Goal: Task Accomplishment & Management: Complete application form

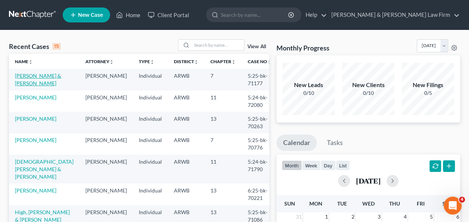
click at [32, 77] on link "[PERSON_NAME] & [PERSON_NAME]" at bounding box center [38, 79] width 46 height 14
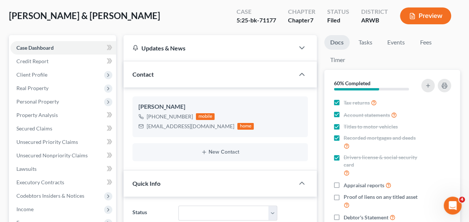
scroll to position [149, 0]
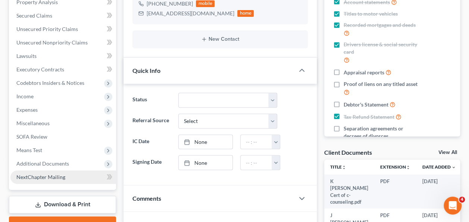
click at [41, 176] on span "NextChapter Mailing" at bounding box center [40, 177] width 49 height 6
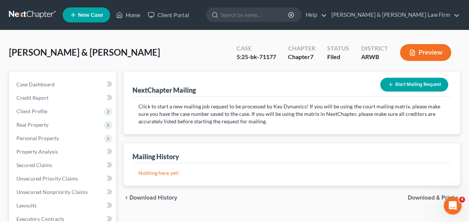
click at [406, 83] on button "Start Mailing Request" at bounding box center [414, 85] width 68 height 14
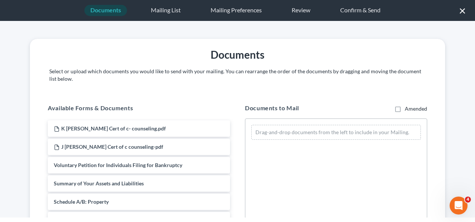
click at [463, 10] on button "×" at bounding box center [462, 10] width 7 height 12
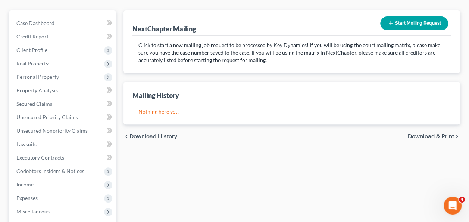
scroll to position [149, 0]
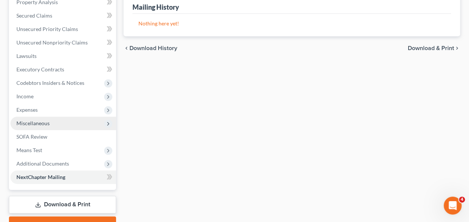
click at [43, 124] on span "Miscellaneous" at bounding box center [32, 123] width 33 height 6
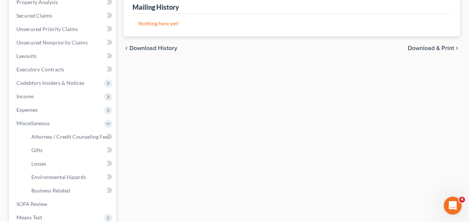
click at [174, 139] on div "NextChapter Mailing Start Mailing Request Click to start a new mailing job requ…" at bounding box center [292, 110] width 344 height 377
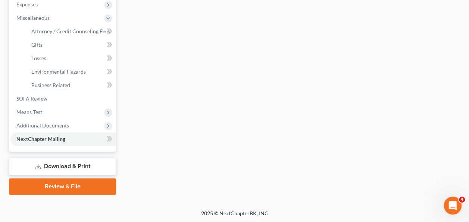
scroll to position [254, 0]
click at [61, 166] on link "Download & Print" at bounding box center [62, 166] width 107 height 18
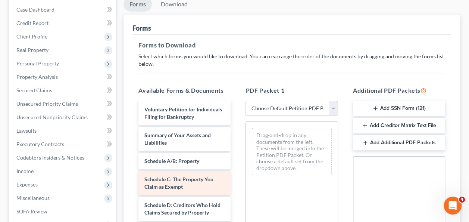
scroll to position [75, 0]
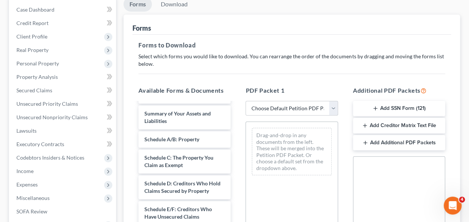
drag, startPoint x: 208, startPoint y: 172, endPoint x: 396, endPoint y: 198, distance: 189.4
click at [35, 197] on span "Miscellaneous" at bounding box center [32, 197] width 33 height 6
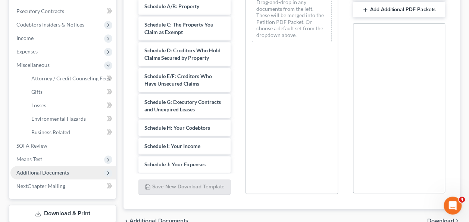
scroll to position [224, 0]
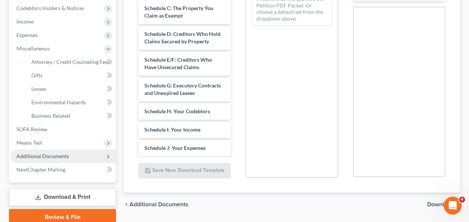
click at [50, 152] on span "Additional Documents" at bounding box center [63, 155] width 106 height 13
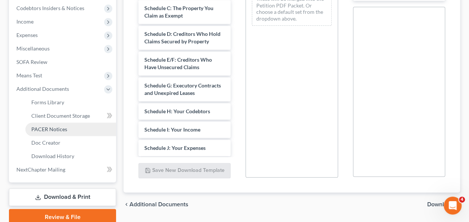
click at [51, 128] on span "PACER Notices" at bounding box center [49, 129] width 36 height 6
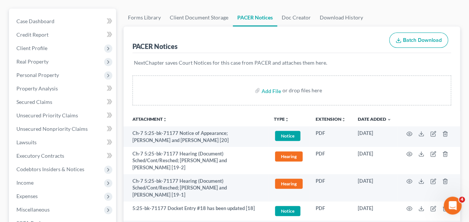
scroll to position [75, 0]
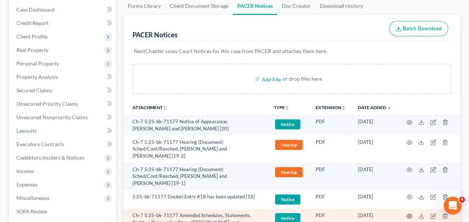
click at [408, 214] on icon "button" at bounding box center [410, 216] width 6 height 4
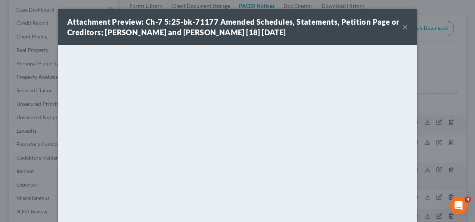
click at [402, 28] on button "×" at bounding box center [404, 26] width 5 height 9
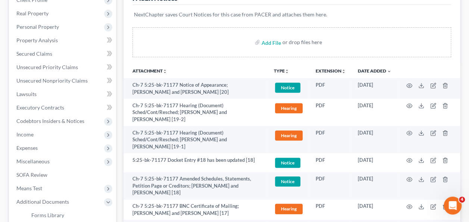
scroll to position [187, 0]
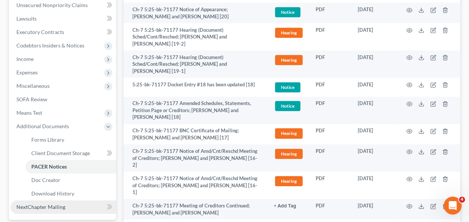
click at [49, 205] on span "NextChapter Mailing" at bounding box center [40, 206] width 49 height 6
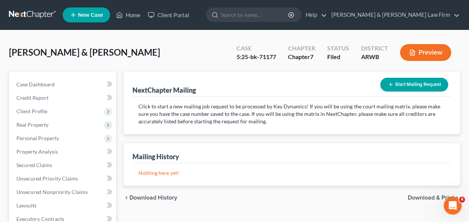
click at [412, 84] on button "Start Mailing Request" at bounding box center [414, 85] width 68 height 14
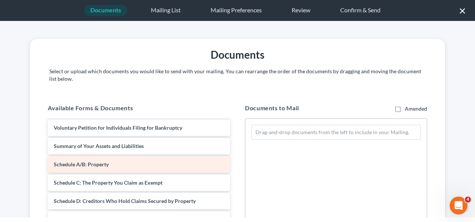
scroll to position [75, 0]
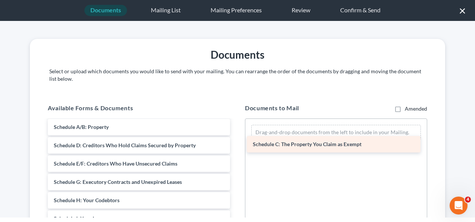
drag, startPoint x: 91, startPoint y: 147, endPoint x: 290, endPoint y: 146, distance: 198.9
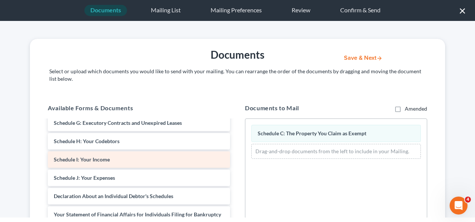
scroll to position [149, 0]
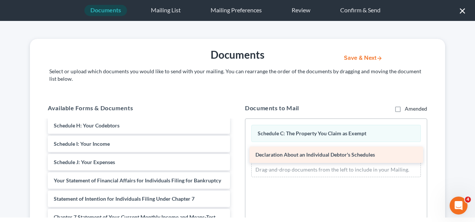
drag, startPoint x: 124, startPoint y: 180, endPoint x: 325, endPoint y: 154, distance: 203.1
click at [236, 154] on div "Declaration About an Individual Debtor's Schedules K [PERSON_NAME] Cert of c- c…" at bounding box center [139, 151] width 194 height 360
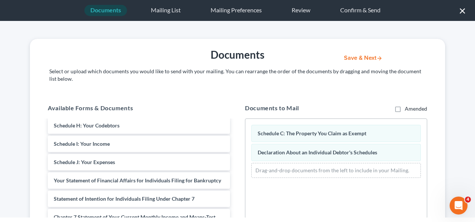
drag, startPoint x: 285, startPoint y: 132, endPoint x: 449, endPoint y: 62, distance: 178.2
click at [449, 62] on div "Back Documents Save & Next Select or upload which documents you would like to s…" at bounding box center [237, 119] width 475 height 196
click at [461, 12] on button "×" at bounding box center [462, 10] width 7 height 12
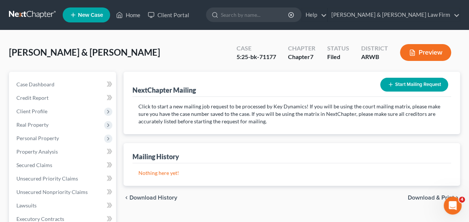
click at [424, 52] on button "Preview" at bounding box center [425, 52] width 51 height 17
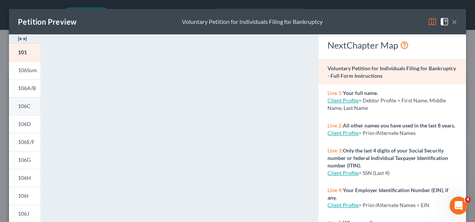
click at [24, 106] on span "106C" at bounding box center [24, 106] width 13 height 6
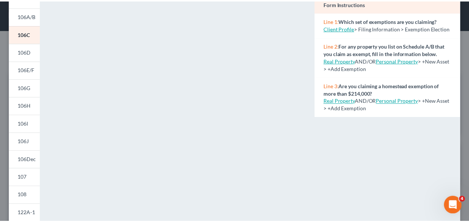
scroll to position [0, 0]
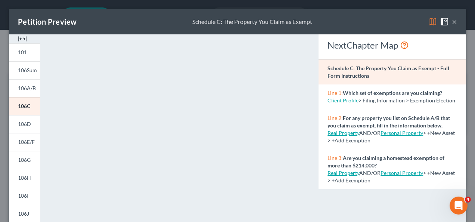
click at [451, 22] on button "×" at bounding box center [453, 21] width 5 height 9
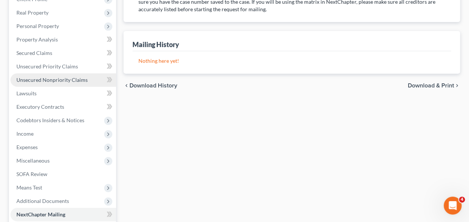
scroll to position [187, 0]
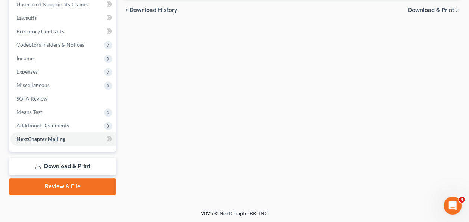
click at [64, 165] on link "Download & Print" at bounding box center [62, 166] width 107 height 18
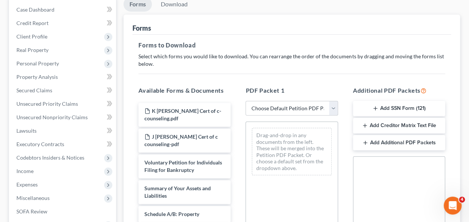
scroll to position [246, 0]
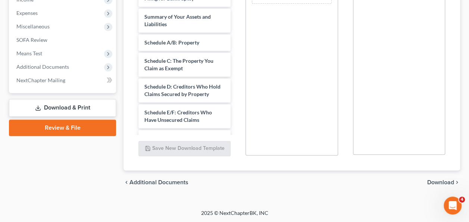
click at [57, 128] on link "Review & File" at bounding box center [62, 127] width 107 height 16
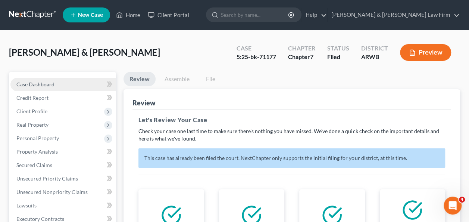
click at [28, 83] on span "Case Dashboard" at bounding box center [35, 84] width 38 height 6
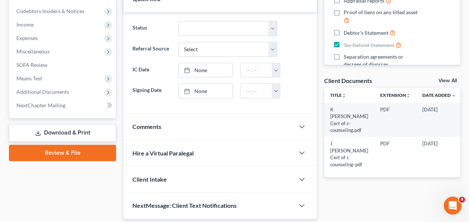
scroll to position [244, 0]
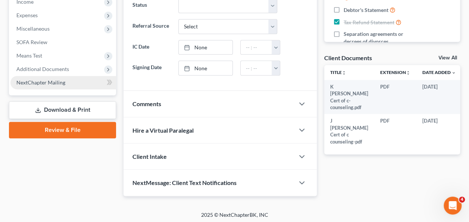
click at [46, 83] on span "NextChapter Mailing" at bounding box center [40, 82] width 49 height 6
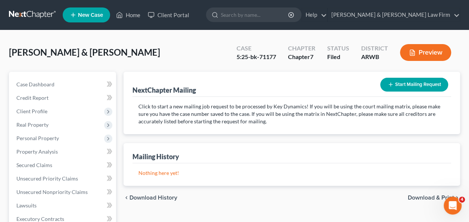
click at [403, 84] on button "Start Mailing Request" at bounding box center [414, 85] width 68 height 14
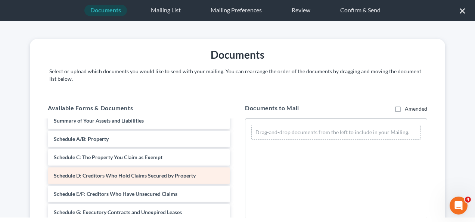
scroll to position [75, 0]
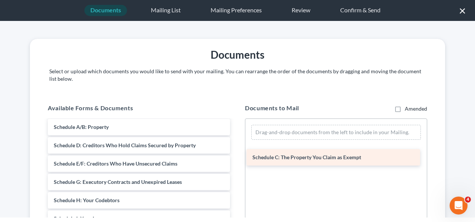
drag, startPoint x: 97, startPoint y: 145, endPoint x: 296, endPoint y: 157, distance: 198.9
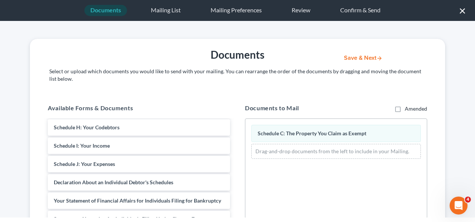
scroll to position [149, 0]
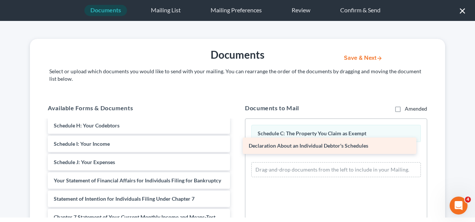
drag, startPoint x: 115, startPoint y: 181, endPoint x: 310, endPoint y: 146, distance: 197.8
click at [236, 146] on div "Declaration About an Individual Debtor's Schedules K [PERSON_NAME] Cert of c- c…" at bounding box center [139, 151] width 194 height 360
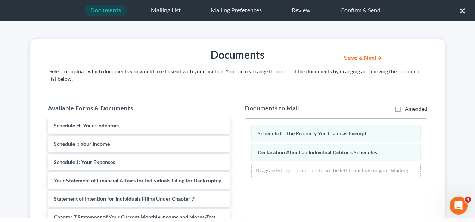
click at [404, 107] on label "Amended" at bounding box center [415, 108] width 22 height 7
click at [407, 107] on input "Amended" at bounding box center [409, 107] width 5 height 5
checkbox input "true"
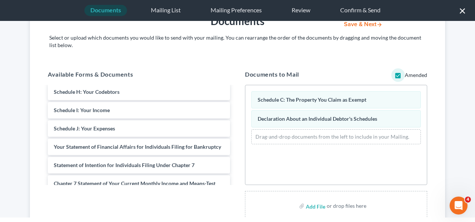
scroll to position [0, 0]
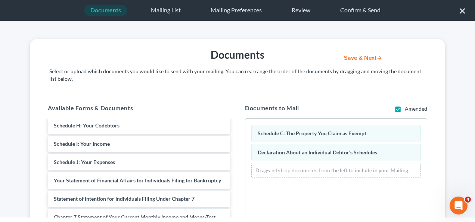
click at [350, 58] on button "Save & Next" at bounding box center [363, 58] width 50 height 6
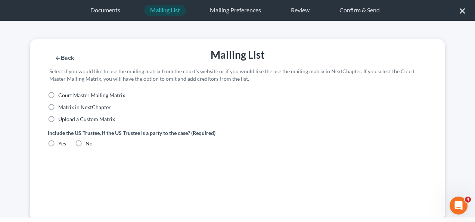
click at [58, 94] on label "Court Master Mailing Matrix" at bounding box center [91, 94] width 67 height 7
click at [61, 94] on input "Court Master Mailing Matrix" at bounding box center [63, 93] width 5 height 5
radio input "true"
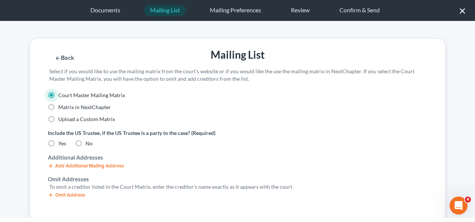
click at [58, 145] on label "Yes" at bounding box center [62, 143] width 8 height 7
click at [61, 144] on input "Yes" at bounding box center [63, 142] width 5 height 5
radio input "true"
click at [349, 58] on button "Save & Next" at bounding box center [363, 58] width 50 height 6
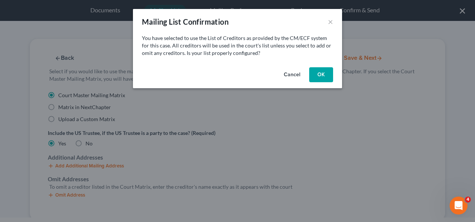
click at [317, 76] on button "OK" at bounding box center [321, 74] width 24 height 15
select select "2"
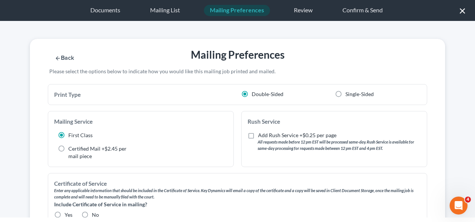
click at [251, 92] on label "Double-Sided" at bounding box center [267, 93] width 32 height 7
click at [254, 92] on input "Double-Sided" at bounding box center [256, 92] width 5 height 5
click at [68, 131] on label "First Class" at bounding box center [80, 134] width 24 height 7
click at [71, 131] on input "First Class" at bounding box center [73, 133] width 5 height 5
click at [304, 13] on div "Review" at bounding box center [303, 10] width 31 height 11
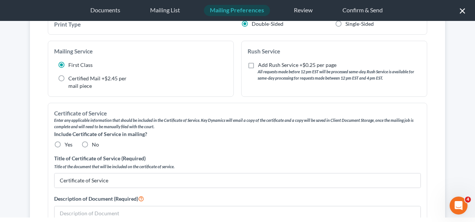
scroll to position [75, 0]
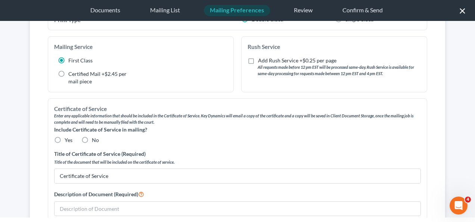
click at [65, 137] on label "Yes" at bounding box center [69, 139] width 8 height 7
click at [68, 137] on input "Yes" at bounding box center [70, 138] width 5 height 5
radio input "true"
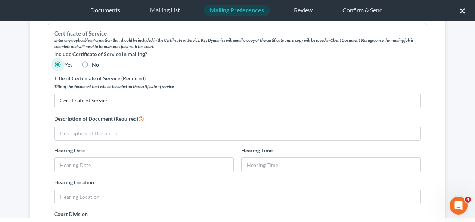
scroll to position [118, 0]
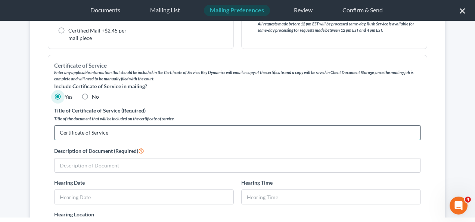
click at [112, 133] on input "Certificate of Service" at bounding box center [237, 132] width 366 height 14
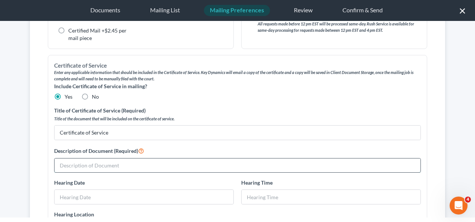
click at [121, 163] on input "text" at bounding box center [237, 165] width 366 height 14
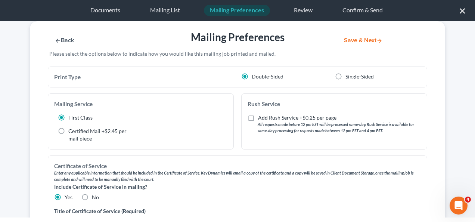
scroll to position [0, 0]
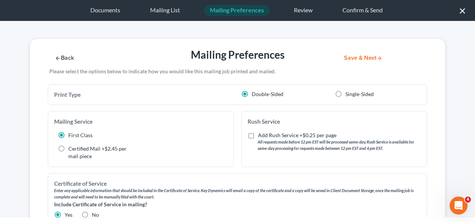
type input "Amended Schedule C"
click at [346, 58] on button "Save & Next" at bounding box center [363, 58] width 50 height 6
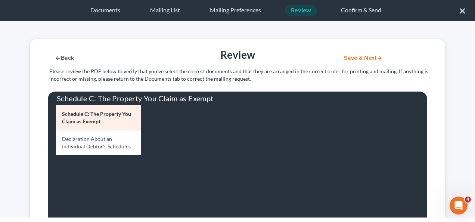
click at [347, 58] on button "Save & Next" at bounding box center [363, 58] width 50 height 6
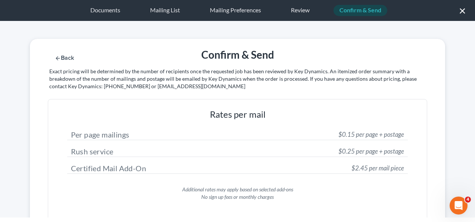
scroll to position [109, 0]
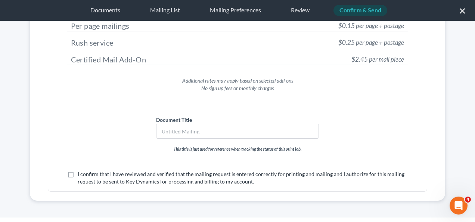
click at [78, 174] on label "I confirm that I have reviewed and verified that the mailing request is entered…" at bounding box center [243, 177] width 330 height 15
click at [81, 174] on input "I confirm that I have reviewed and verified that the mailing request is entered…" at bounding box center [83, 172] width 5 height 5
checkbox input "true"
click at [203, 130] on input "text" at bounding box center [237, 131] width 162 height 14
drag, startPoint x: 154, startPoint y: 131, endPoint x: 112, endPoint y: 91, distance: 58.3
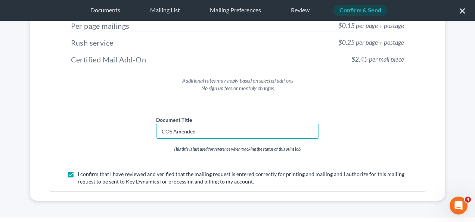
click at [112, 91] on div "Additional rates may apply based on selected add-ons No sign up fees or monthly…" at bounding box center [237, 84] width 378 height 27
click at [201, 131] on input "COS Amended" at bounding box center [237, 131] width 162 height 14
type input "COS Amended Schedule C"
click at [357, 10] on div "Confirm & Send" at bounding box center [360, 10] width 54 height 11
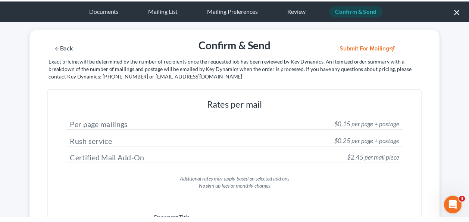
scroll to position [0, 0]
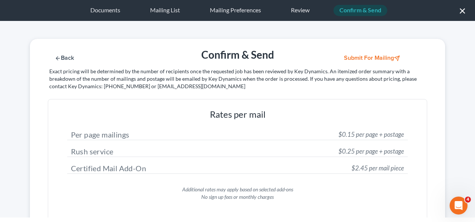
click at [350, 57] on button "Submit for Mailing" at bounding box center [372, 58] width 69 height 6
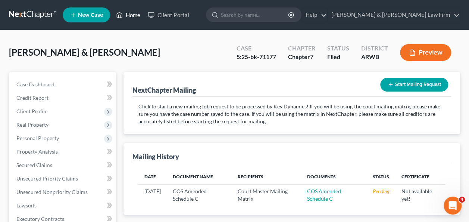
click at [131, 13] on link "Home" at bounding box center [128, 14] width 32 height 13
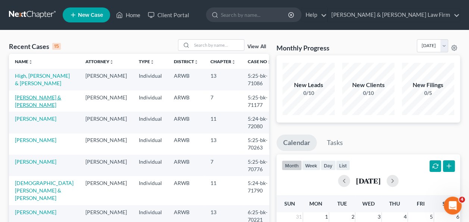
click at [41, 96] on link "[PERSON_NAME] & [PERSON_NAME]" at bounding box center [38, 101] width 46 height 14
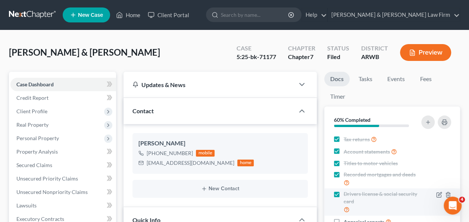
scroll to position [75, 0]
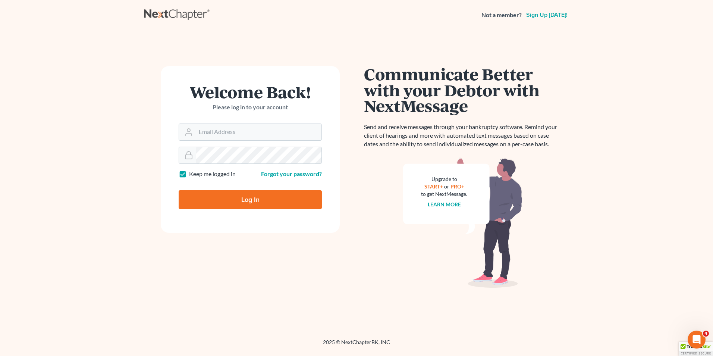
type input "[PERSON_NAME][EMAIL_ADDRESS][PERSON_NAME][DOMAIN_NAME]"
click at [251, 200] on input "Log In" at bounding box center [250, 199] width 143 height 19
type input "Thinking..."
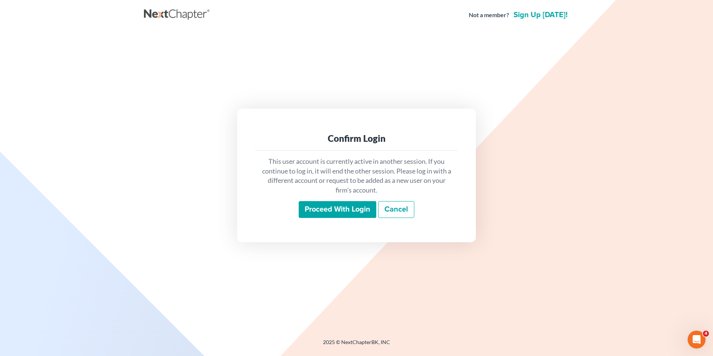
click at [345, 206] on input "Proceed with login" at bounding box center [338, 209] width 78 height 17
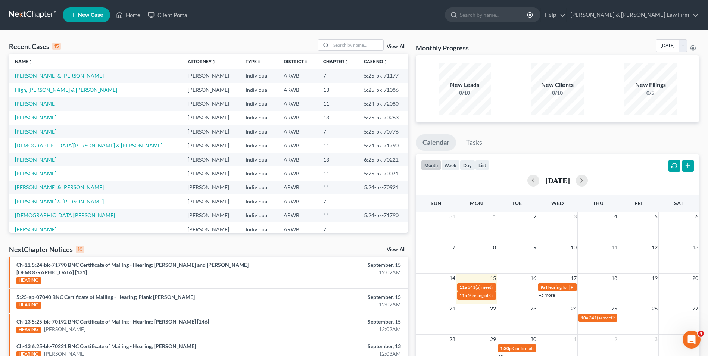
click at [35, 73] on link "Potts, Jon & Jenna" at bounding box center [59, 75] width 89 height 6
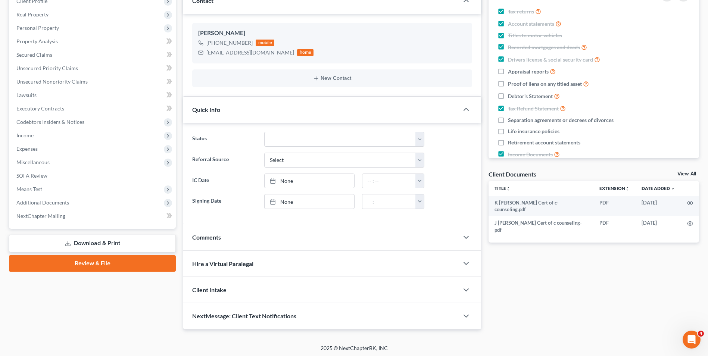
scroll to position [112, 0]
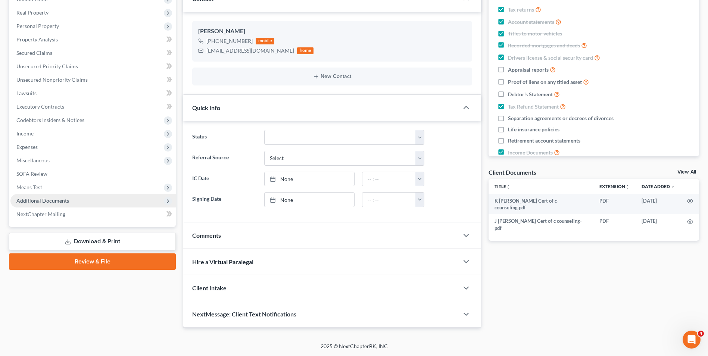
click at [37, 201] on span "Additional Documents" at bounding box center [42, 200] width 53 height 6
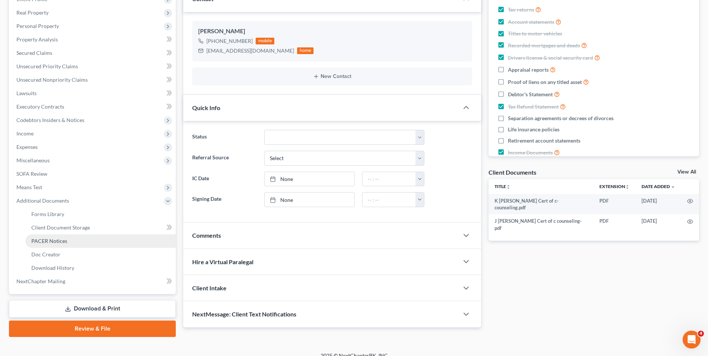
click at [52, 241] on span "PACER Notices" at bounding box center [49, 241] width 36 height 6
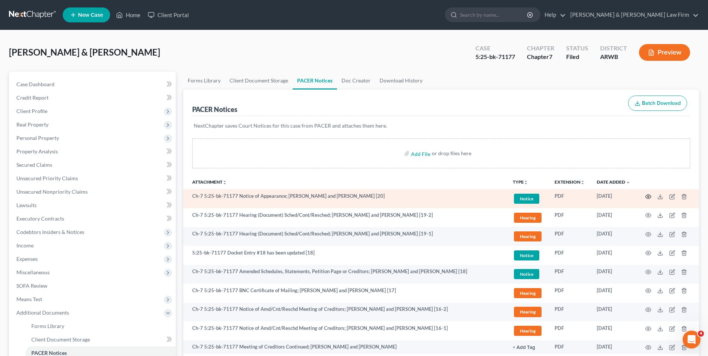
click at [648, 197] on icon "button" at bounding box center [648, 197] width 6 height 6
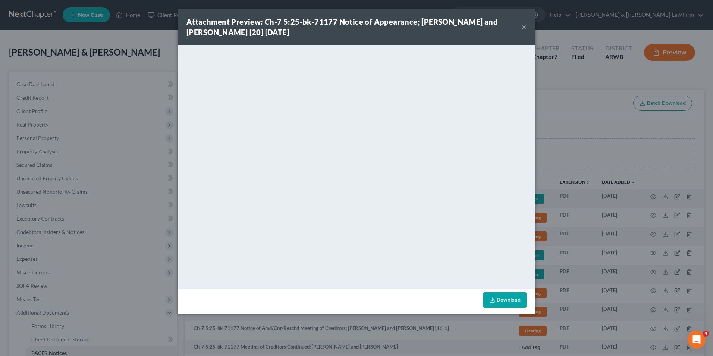
click at [524, 25] on button "×" at bounding box center [524, 26] width 5 height 9
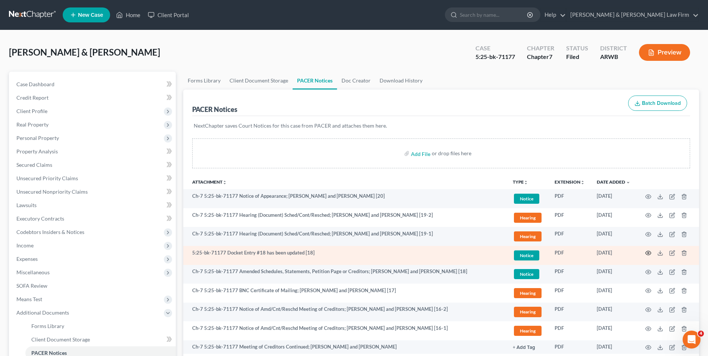
click at [648, 252] on icon "button" at bounding box center [648, 253] width 6 height 6
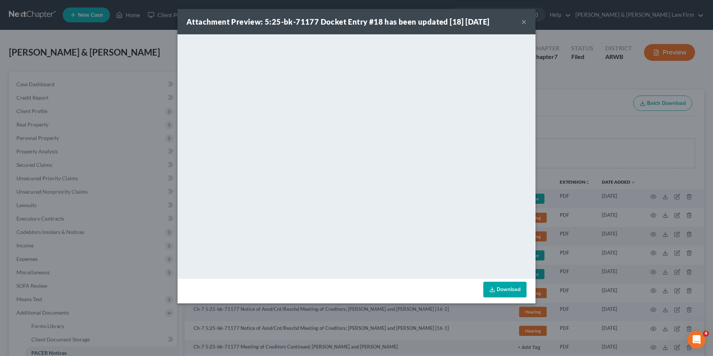
click at [522, 19] on button "×" at bounding box center [524, 21] width 5 height 9
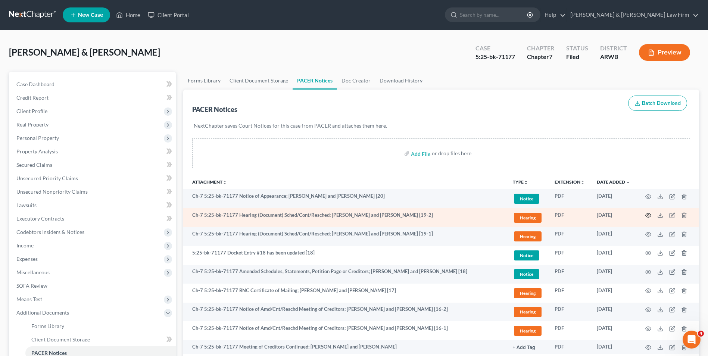
click at [649, 214] on icon "button" at bounding box center [648, 215] width 6 height 6
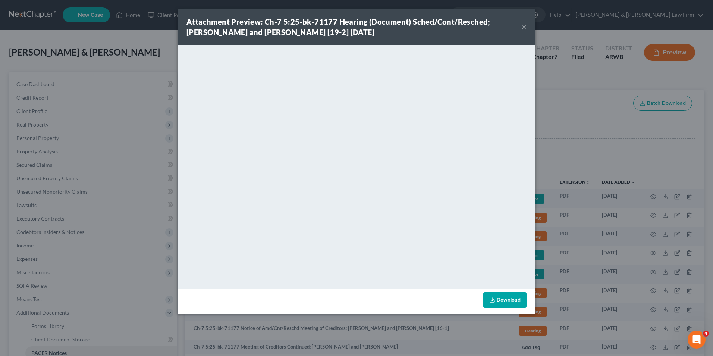
click at [522, 25] on button "×" at bounding box center [524, 26] width 5 height 9
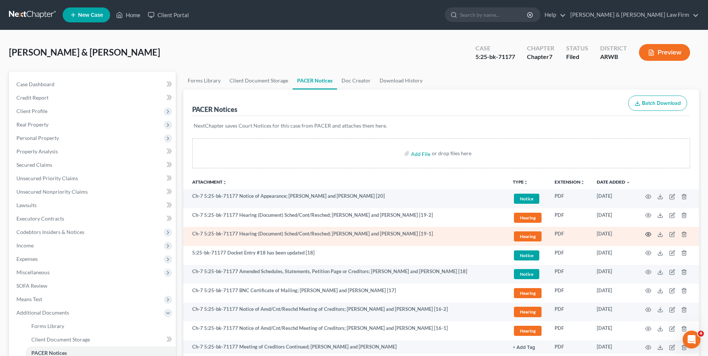
click at [648, 234] on icon "button" at bounding box center [648, 234] width 6 height 6
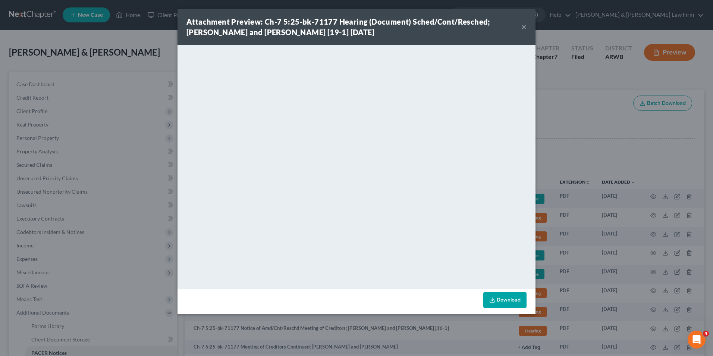
click at [524, 26] on button "×" at bounding box center [524, 26] width 5 height 9
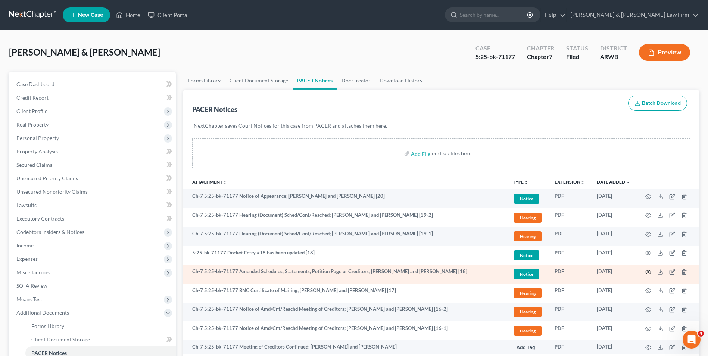
click at [648, 271] on icon "button" at bounding box center [648, 272] width 6 height 6
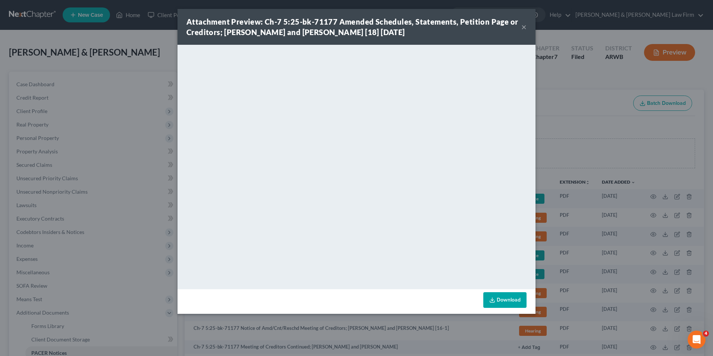
click at [526, 26] on button "×" at bounding box center [524, 26] width 5 height 9
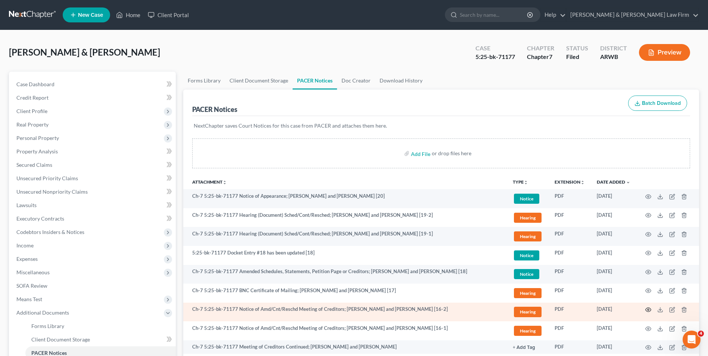
click at [649, 307] on icon "button" at bounding box center [648, 310] width 6 height 6
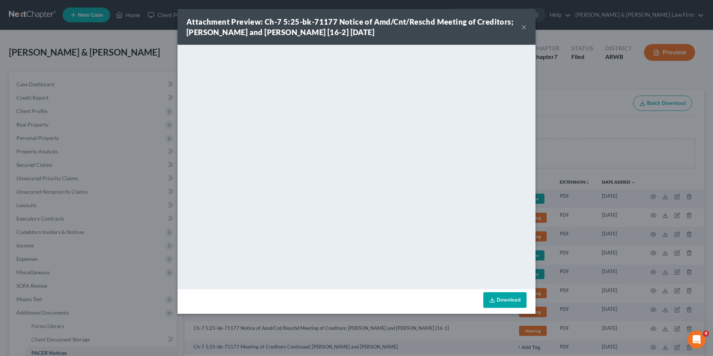
click at [523, 25] on button "×" at bounding box center [524, 26] width 5 height 9
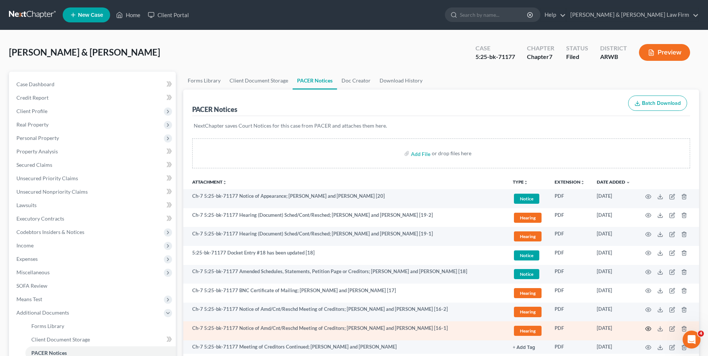
click at [649, 328] on icon "button" at bounding box center [648, 329] width 6 height 6
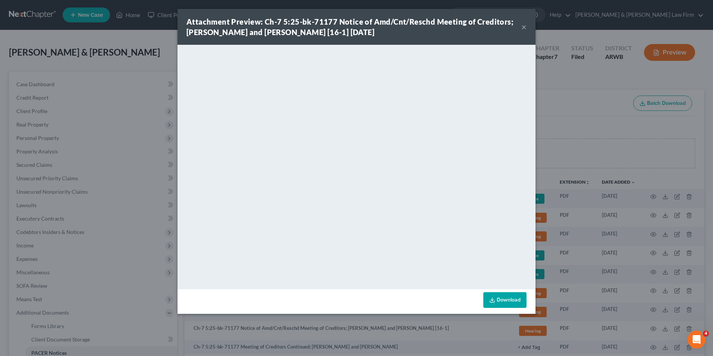
click at [525, 28] on button "×" at bounding box center [524, 26] width 5 height 9
